Goal: Information Seeking & Learning: Find specific fact

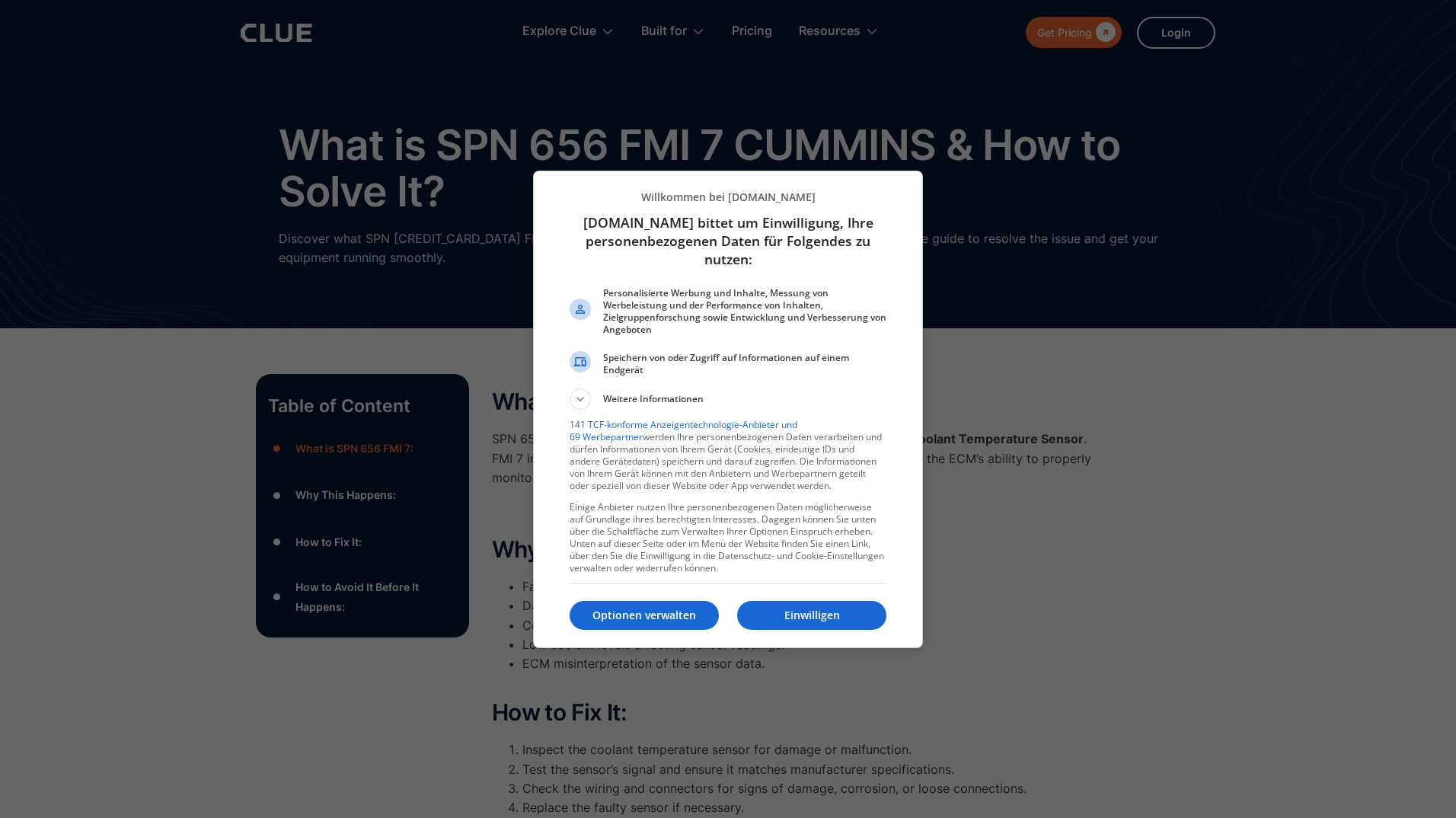
click at [1059, 525] on div at bounding box center [728, 409] width 1456 height 818
click at [1137, 451] on div at bounding box center [728, 409] width 1456 height 818
click at [810, 615] on p "Einwilligen" at bounding box center [811, 615] width 149 height 15
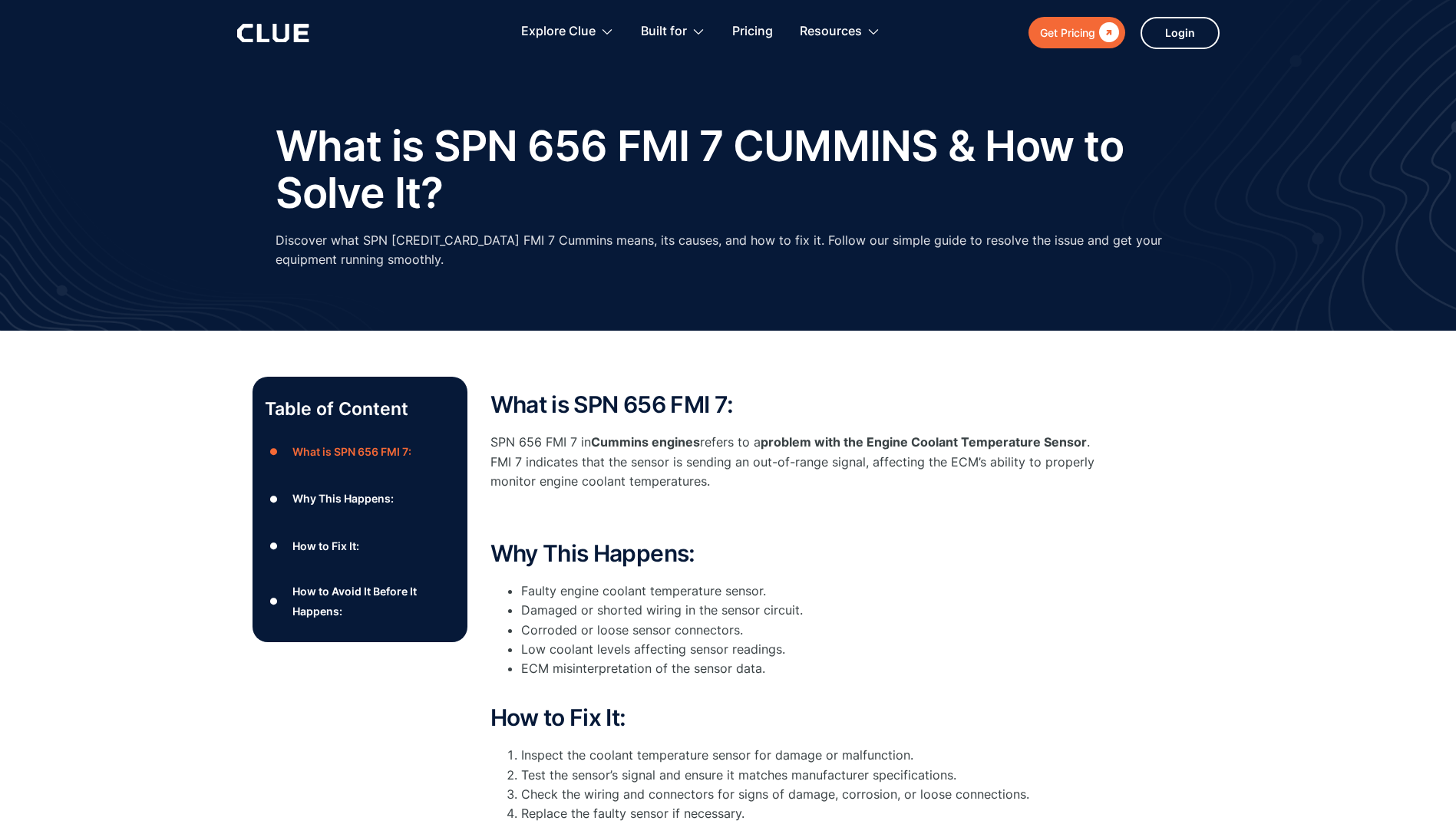
click at [931, 538] on div "What is SPN 656 FMI 7: SPN 656 FMI 7 in Cummins engines refers to a problem wit…" at bounding box center [797, 713] width 614 height 642
click at [730, 510] on p "‍" at bounding box center [797, 516] width 614 height 20
click at [899, 486] on p "SPN 656 FMI 7 in Cummins engines refers to a problem with the Engine Coolant Te…" at bounding box center [797, 462] width 614 height 59
click at [915, 482] on p "SPN 656 FMI 7 in Cummins engines refers to a problem with the Engine Coolant Te…" at bounding box center [797, 462] width 614 height 59
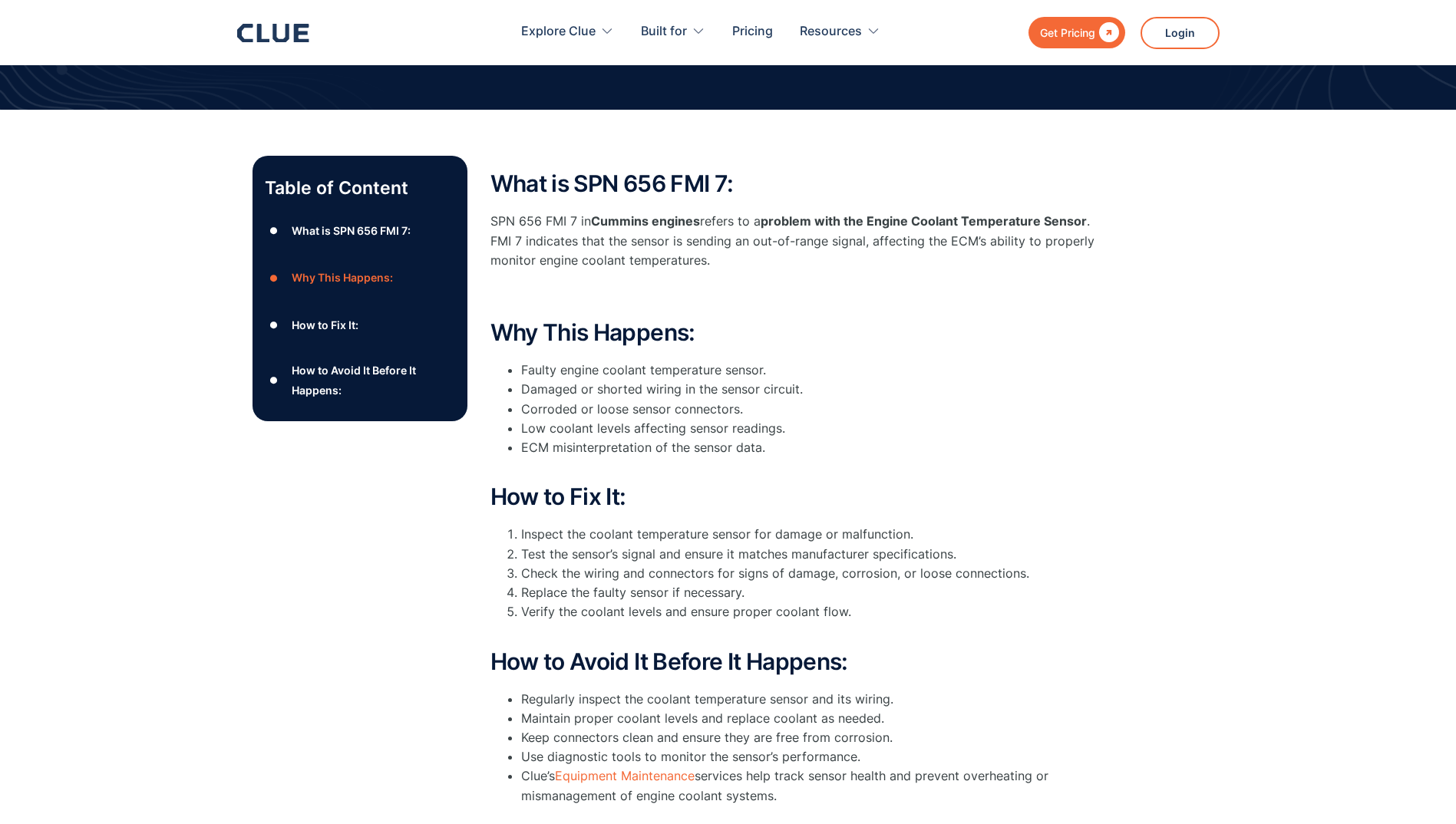
scroll to position [230, 0]
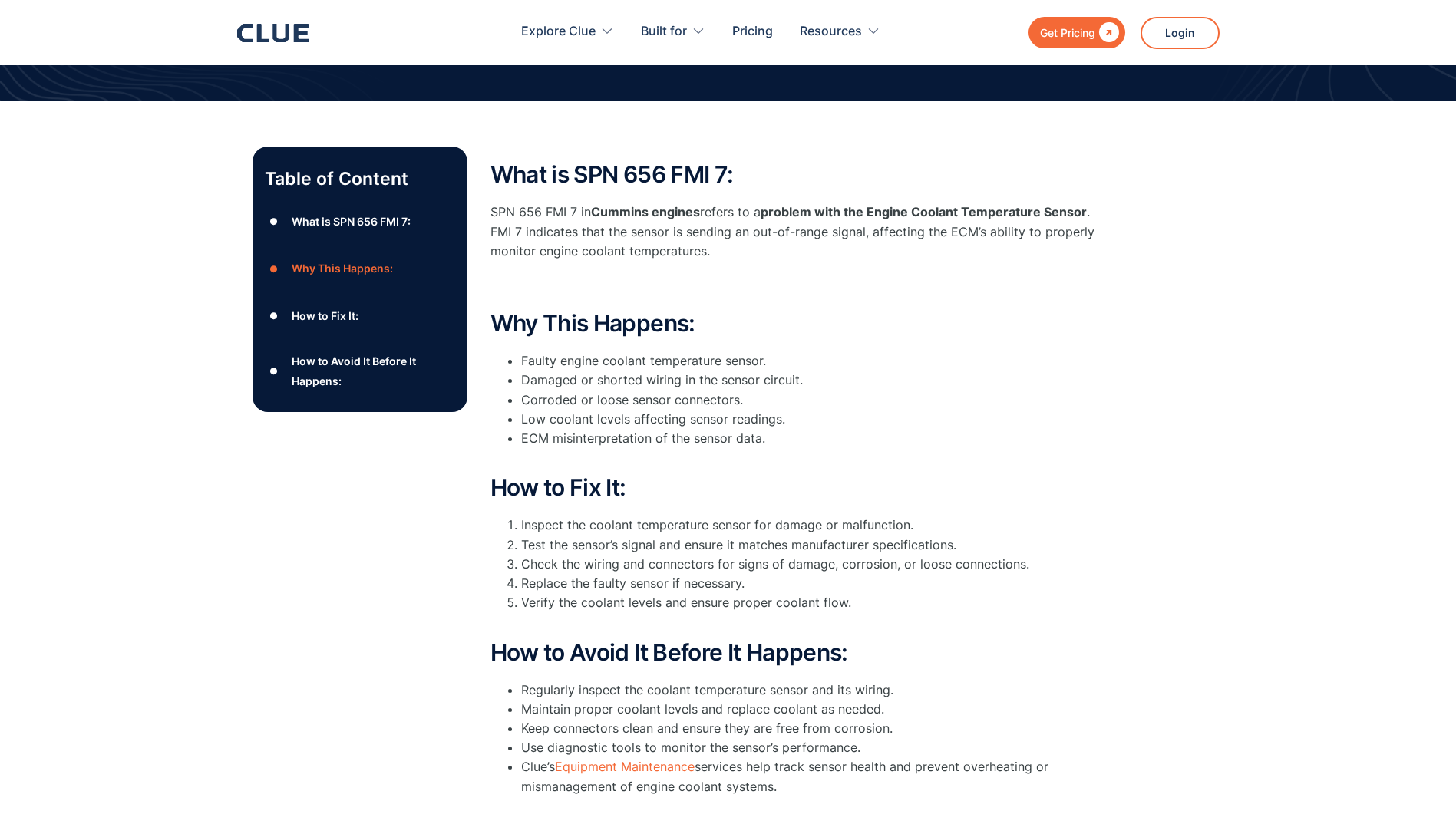
click at [934, 361] on li "Faulty engine coolant temperature sensor." at bounding box center [812, 361] width 583 height 20
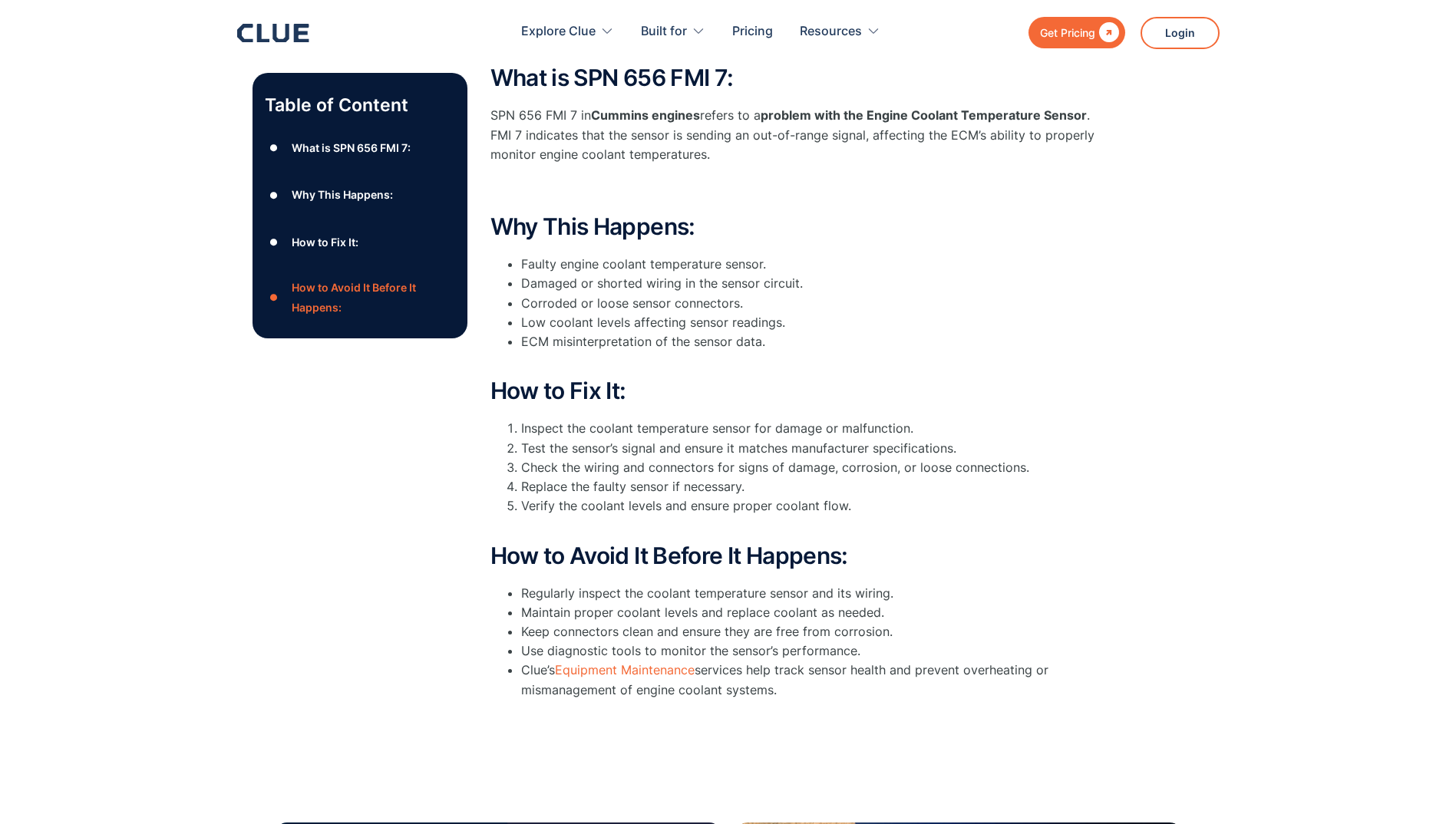
scroll to position [537, 0]
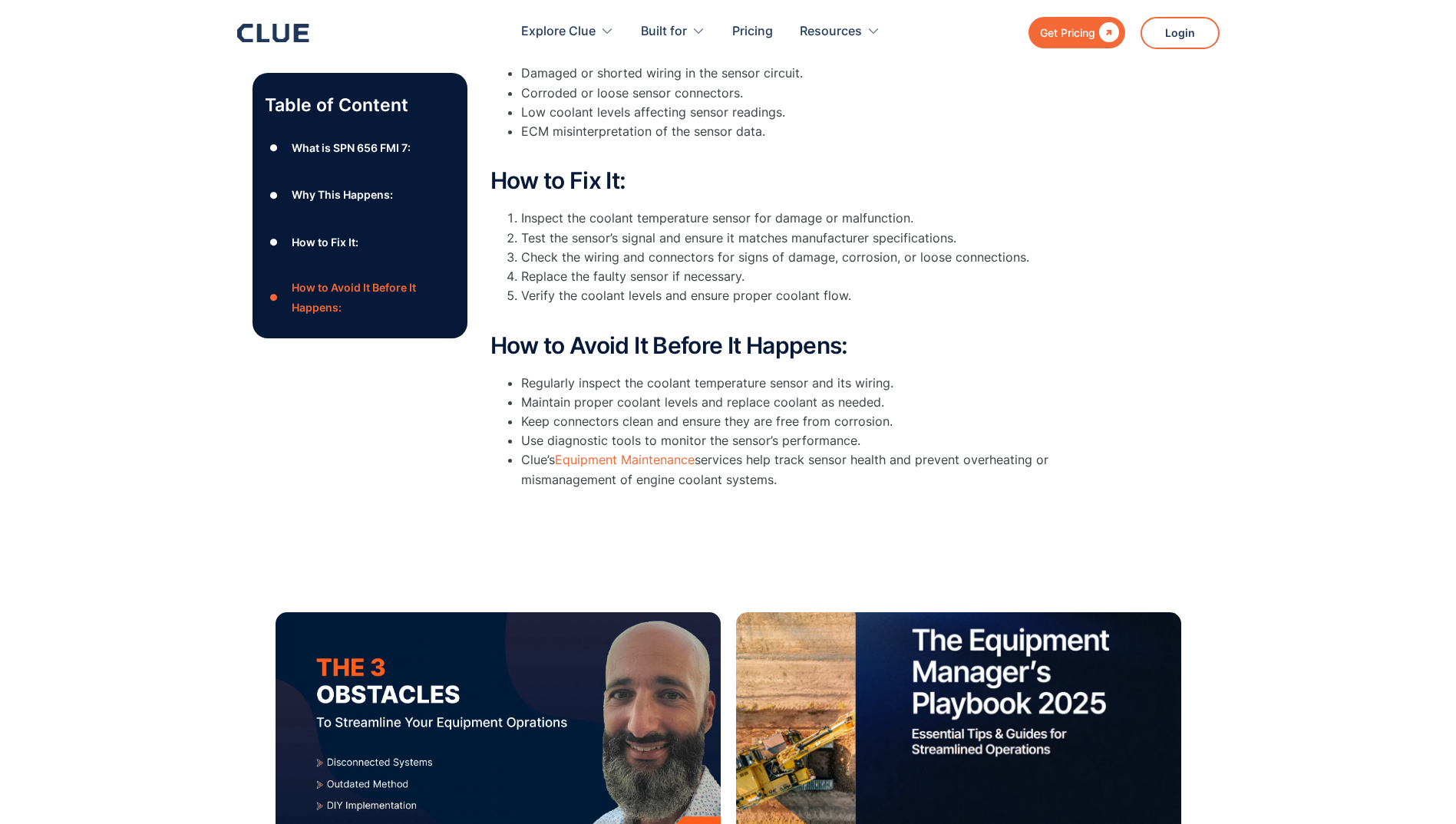
drag, startPoint x: 927, startPoint y: 361, endPoint x: 930, endPoint y: 348, distance: 13.3
